Goal: Information Seeking & Learning: Check status

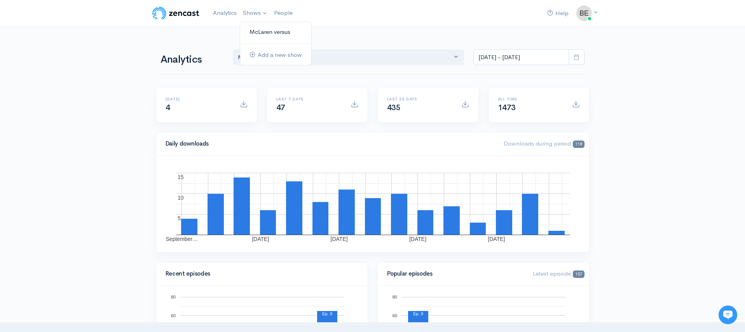
click at [260, 32] on link "McLaren versus" at bounding box center [275, 32] width 71 height 14
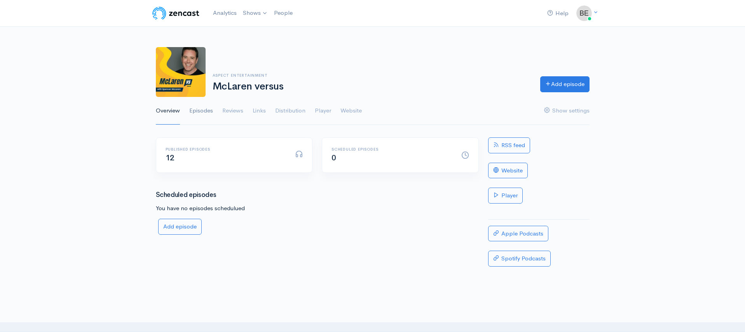
click at [194, 111] on link "Episodes" at bounding box center [201, 111] width 24 height 28
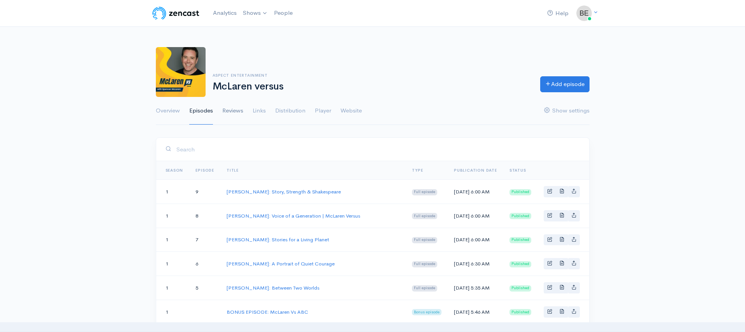
click at [233, 110] on link "Reviews" at bounding box center [232, 111] width 21 height 28
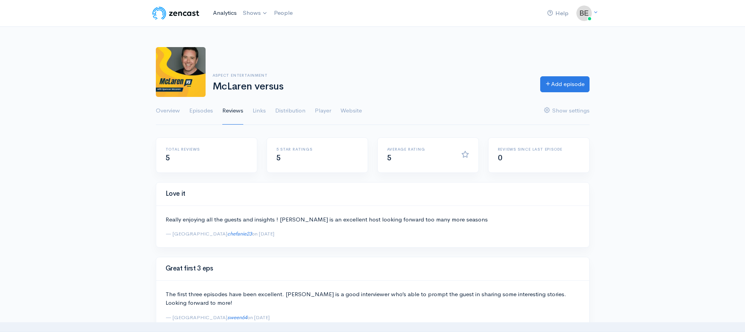
click at [229, 12] on link "Analytics" at bounding box center [225, 13] width 30 height 17
